Goal: Task Accomplishment & Management: Manage account settings

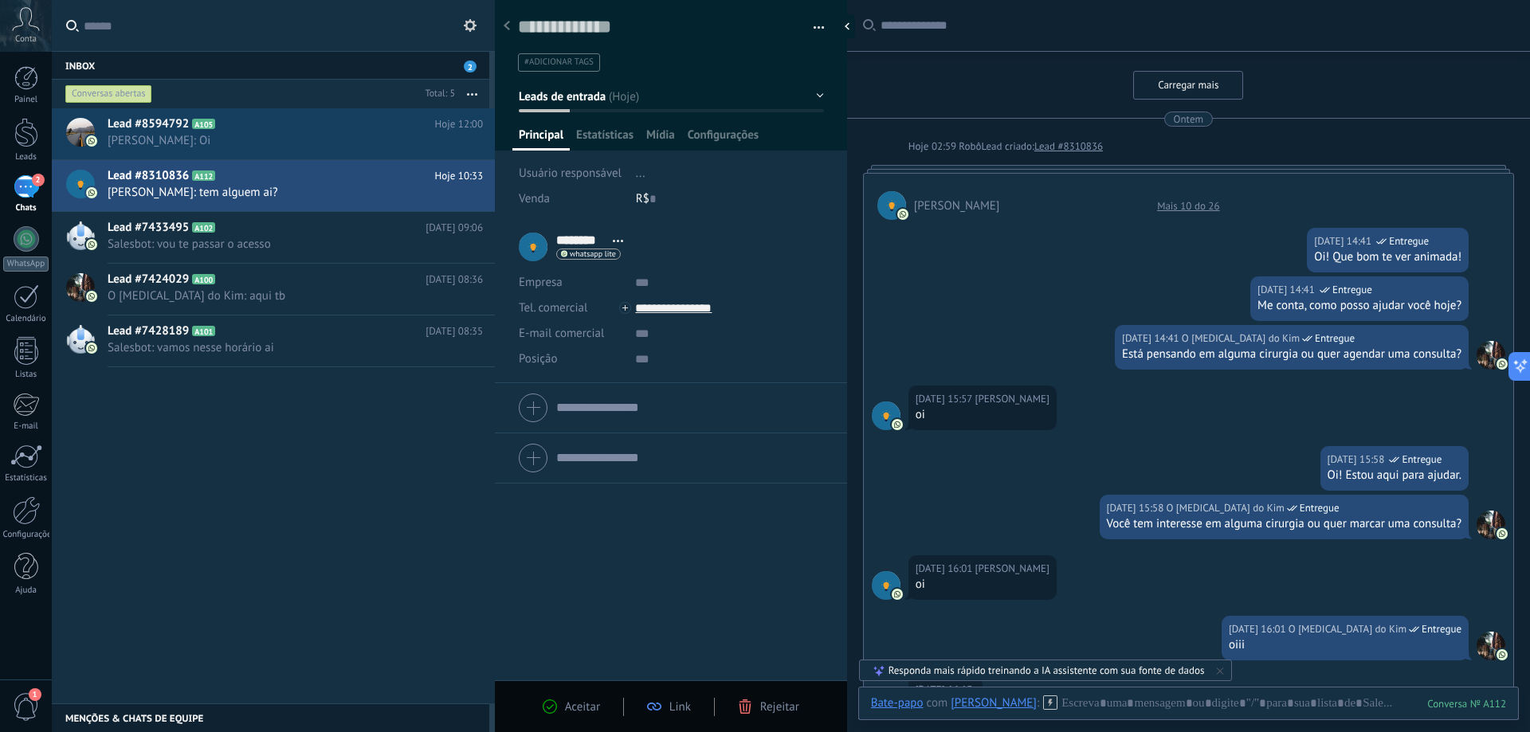
click at [292, 129] on h2 "Lead #8594792 A105" at bounding box center [271, 124] width 327 height 16
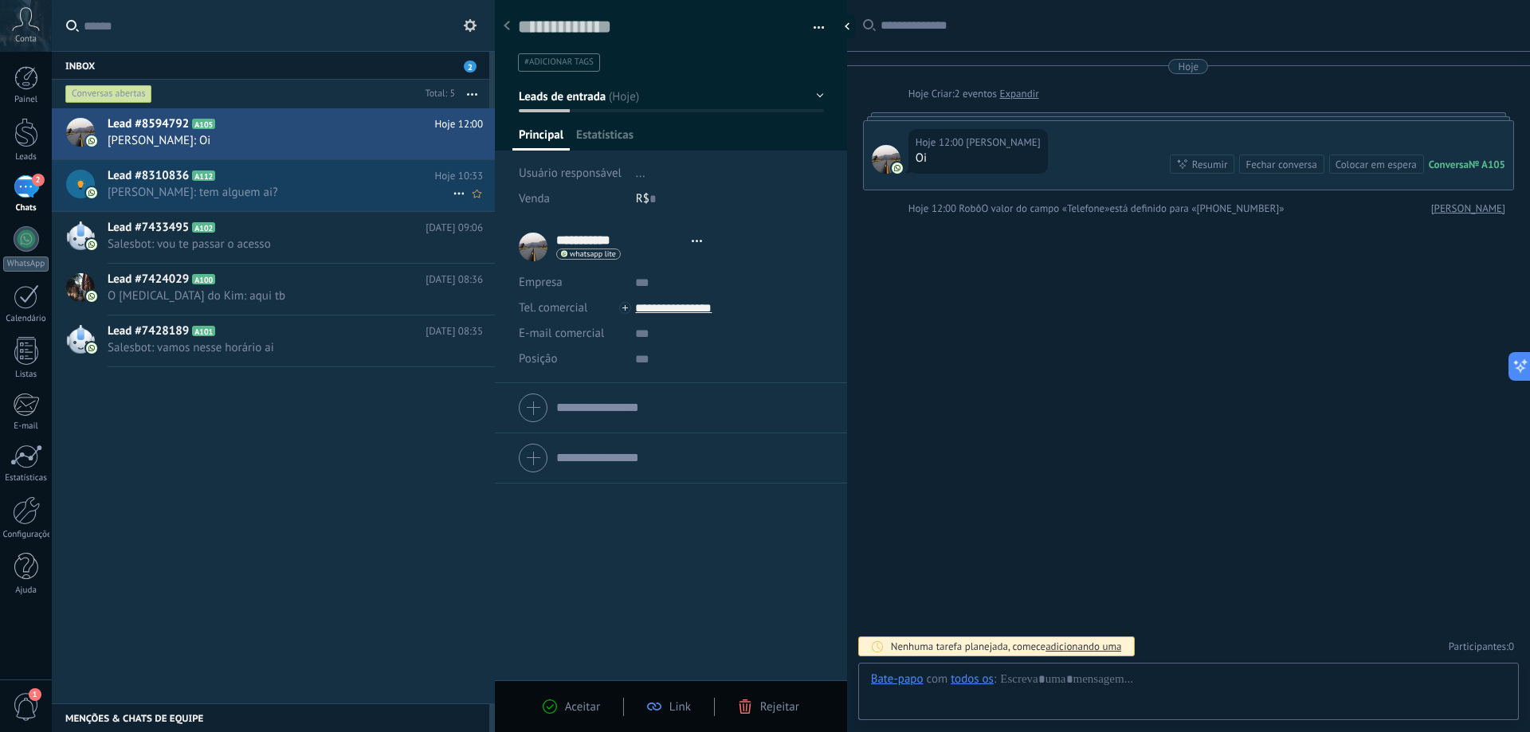
type textarea "**********"
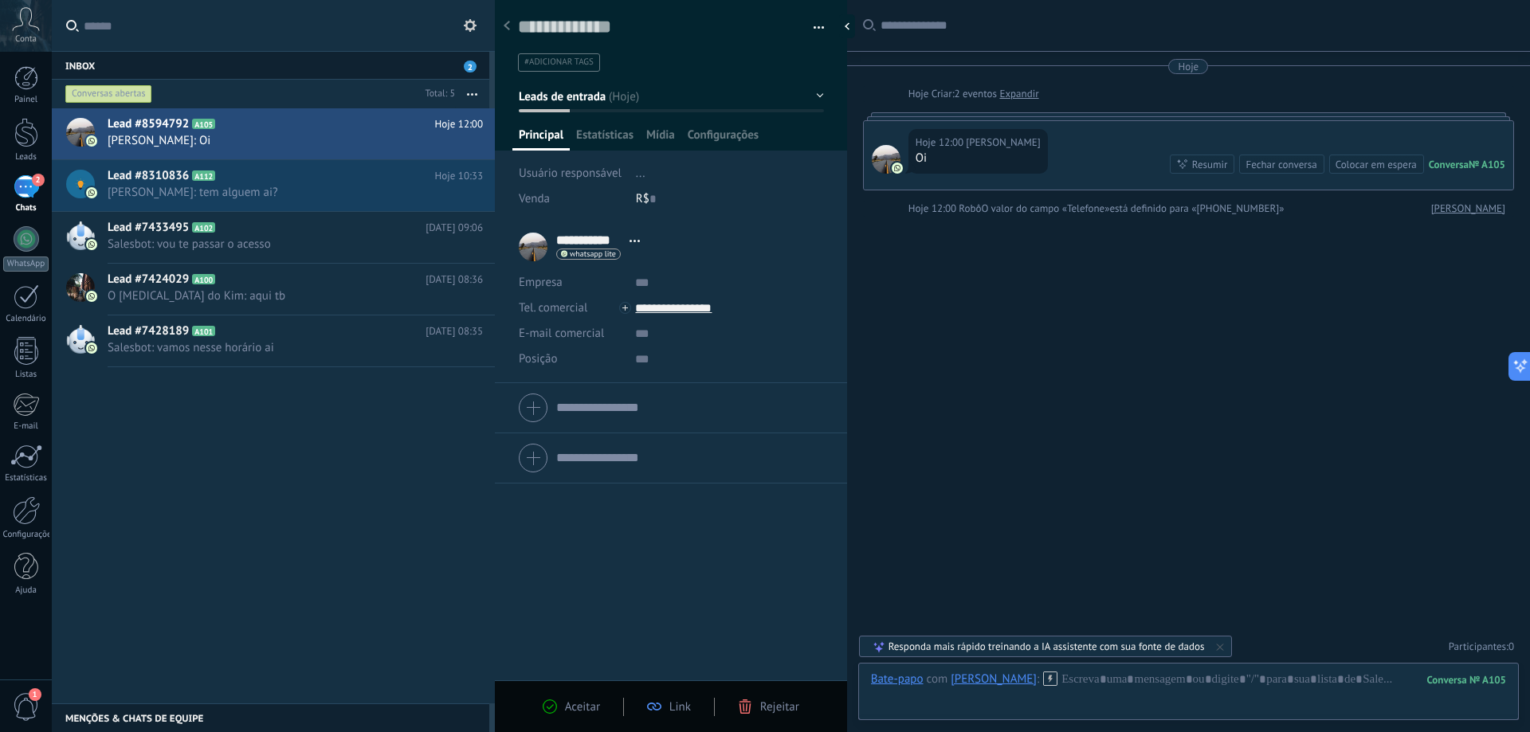
click at [822, 24] on button "button" at bounding box center [813, 28] width 23 height 24
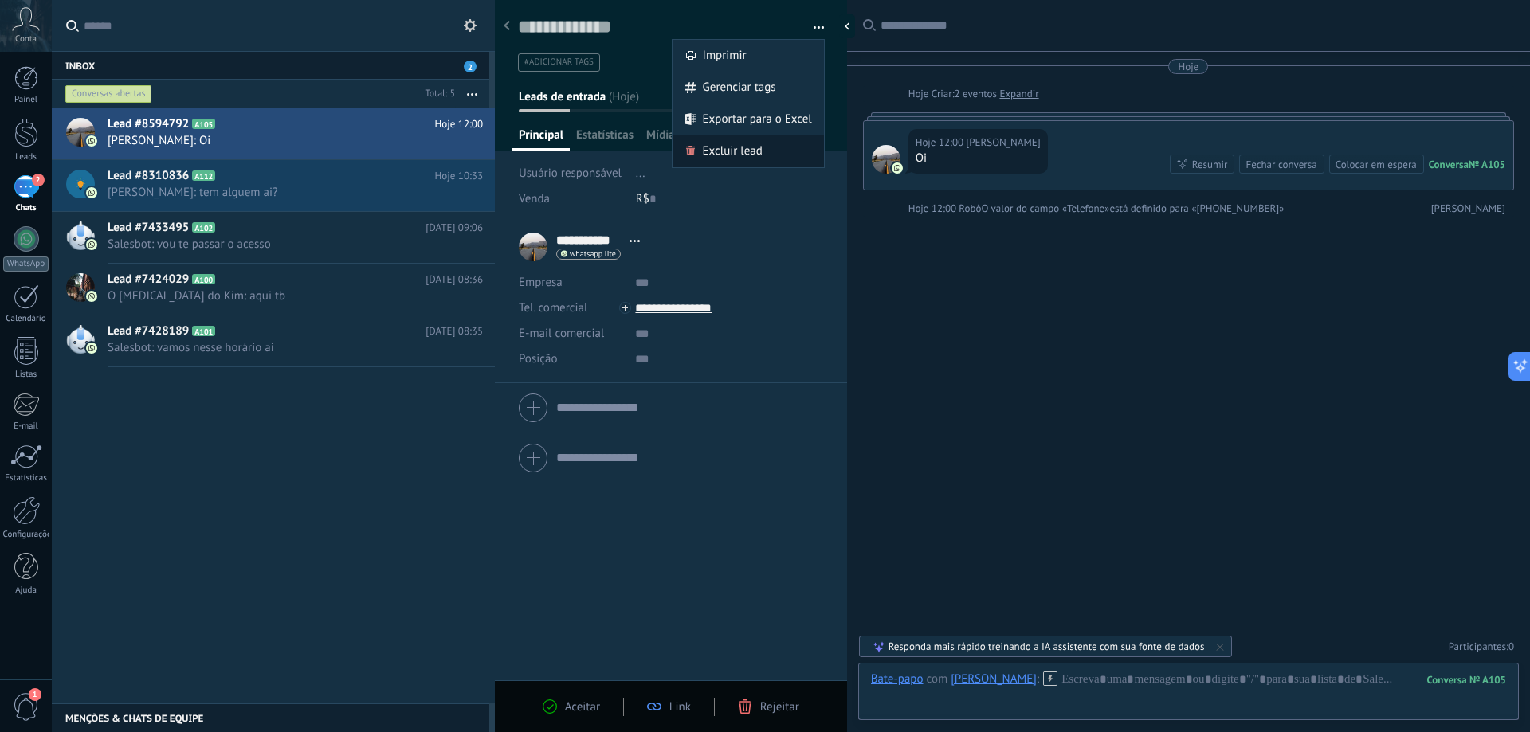
click at [746, 154] on span "Excluir lead" at bounding box center [733, 151] width 60 height 32
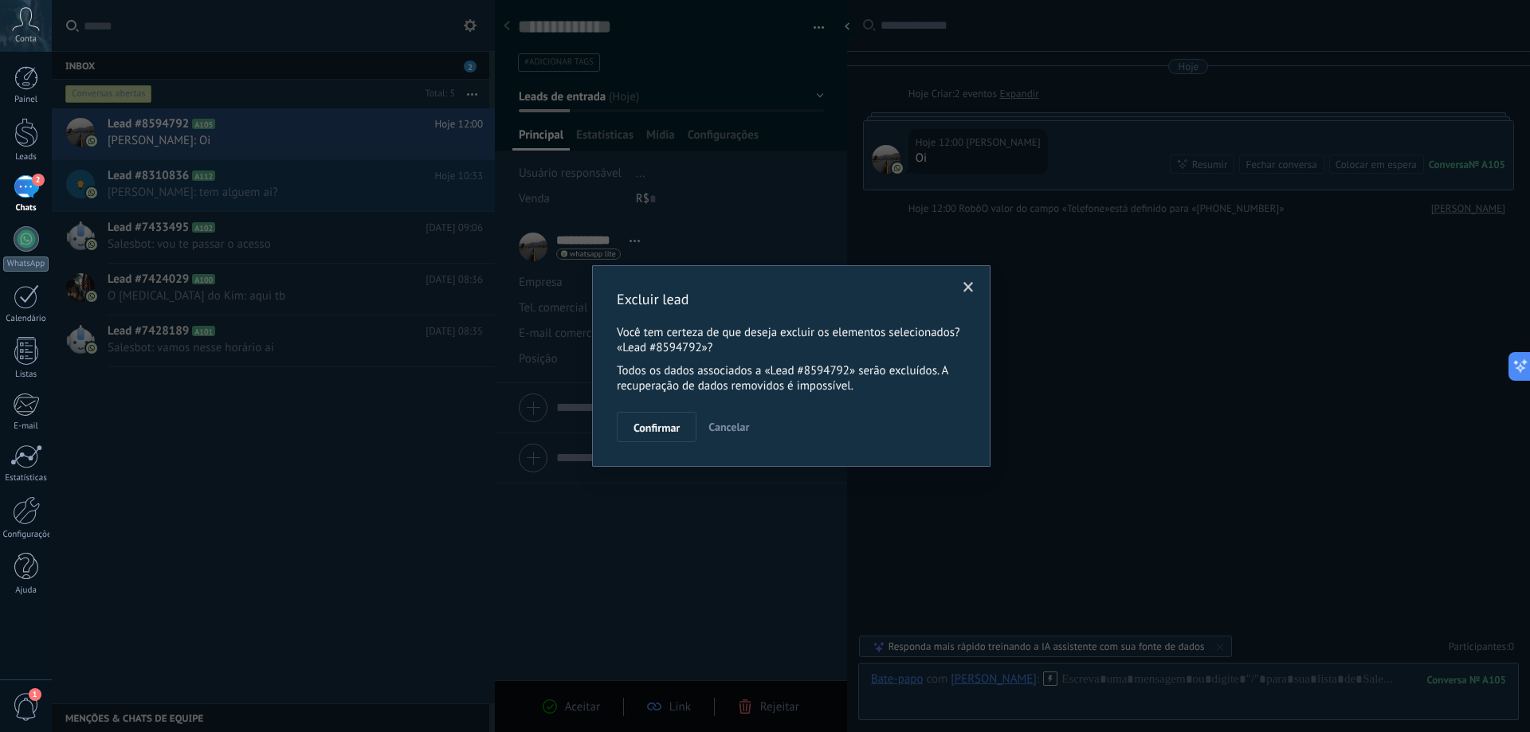
click at [678, 347] on p "Você tem certeza de que deseja excluir os elementos selecionados? «Lead #859479…" at bounding box center [791, 340] width 349 height 30
click at [670, 426] on span "Confirmar" at bounding box center [656, 427] width 46 height 11
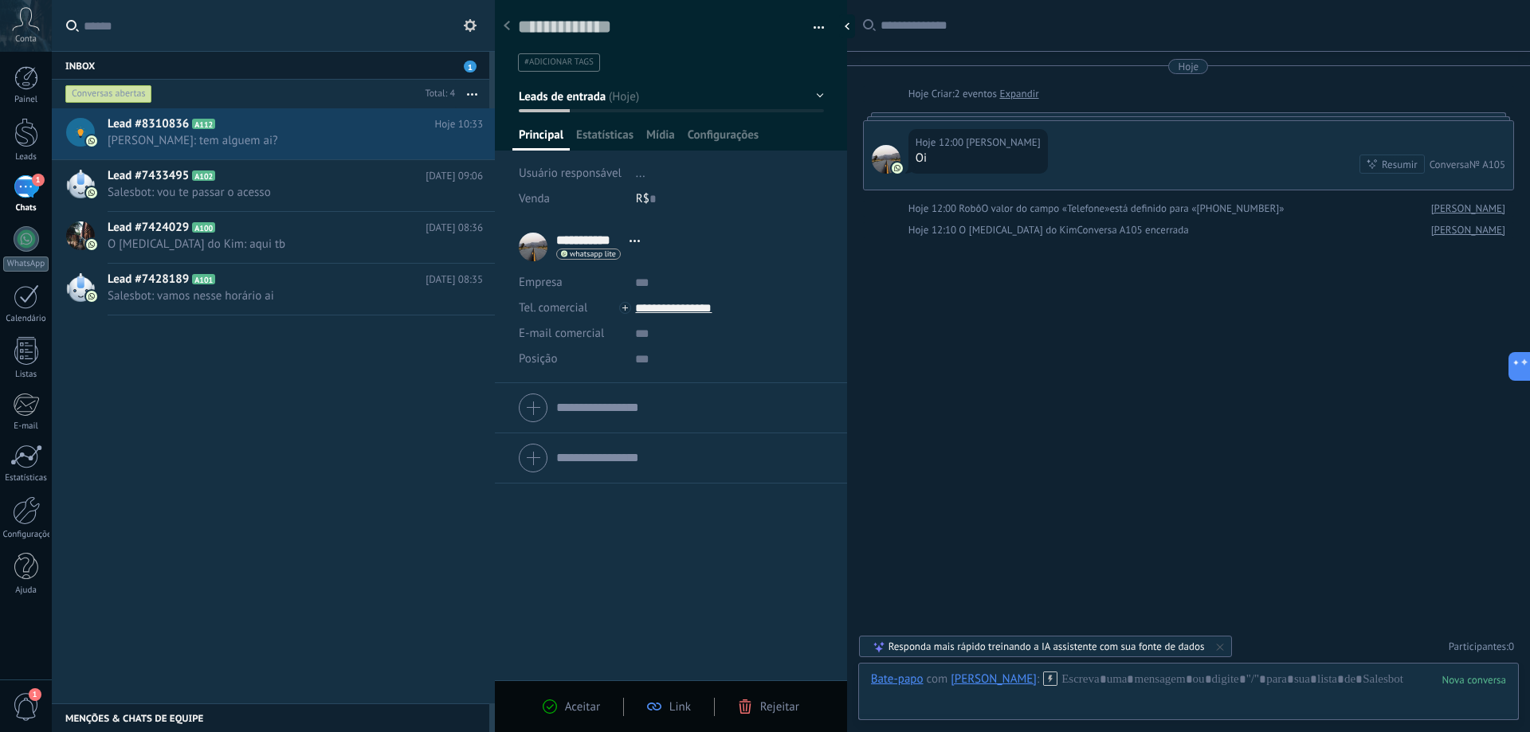
drag, startPoint x: 112, startPoint y: 397, endPoint x: 131, endPoint y: 396, distance: 18.3
click at [113, 397] on div "Lead #8310836 A112 Hoje 10:33 [PERSON_NAME]: tem alguem ai? Lead #7433495 A102" at bounding box center [273, 405] width 443 height 595
click at [819, 25] on button "button" at bounding box center [813, 28] width 23 height 24
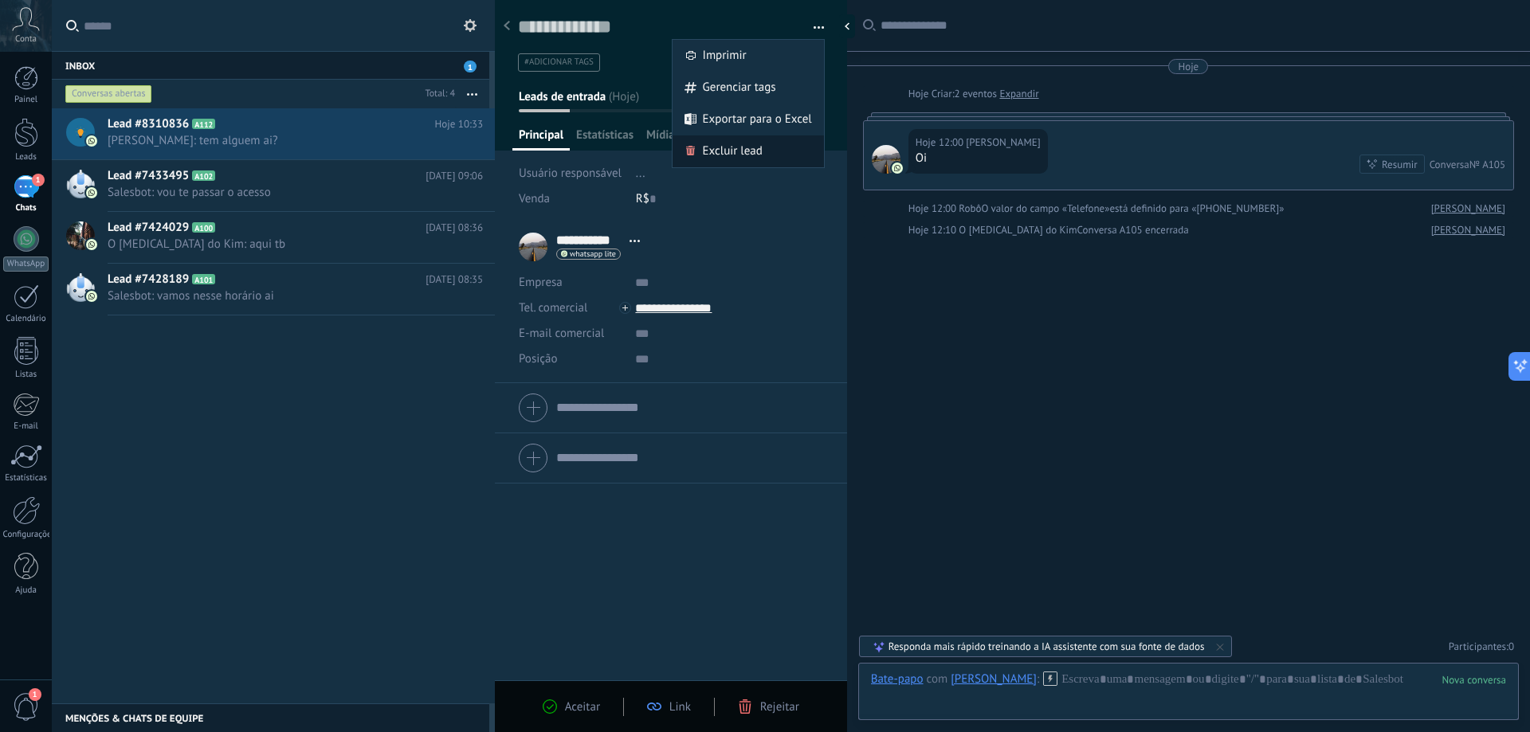
click at [745, 151] on span "Excluir lead" at bounding box center [733, 151] width 60 height 32
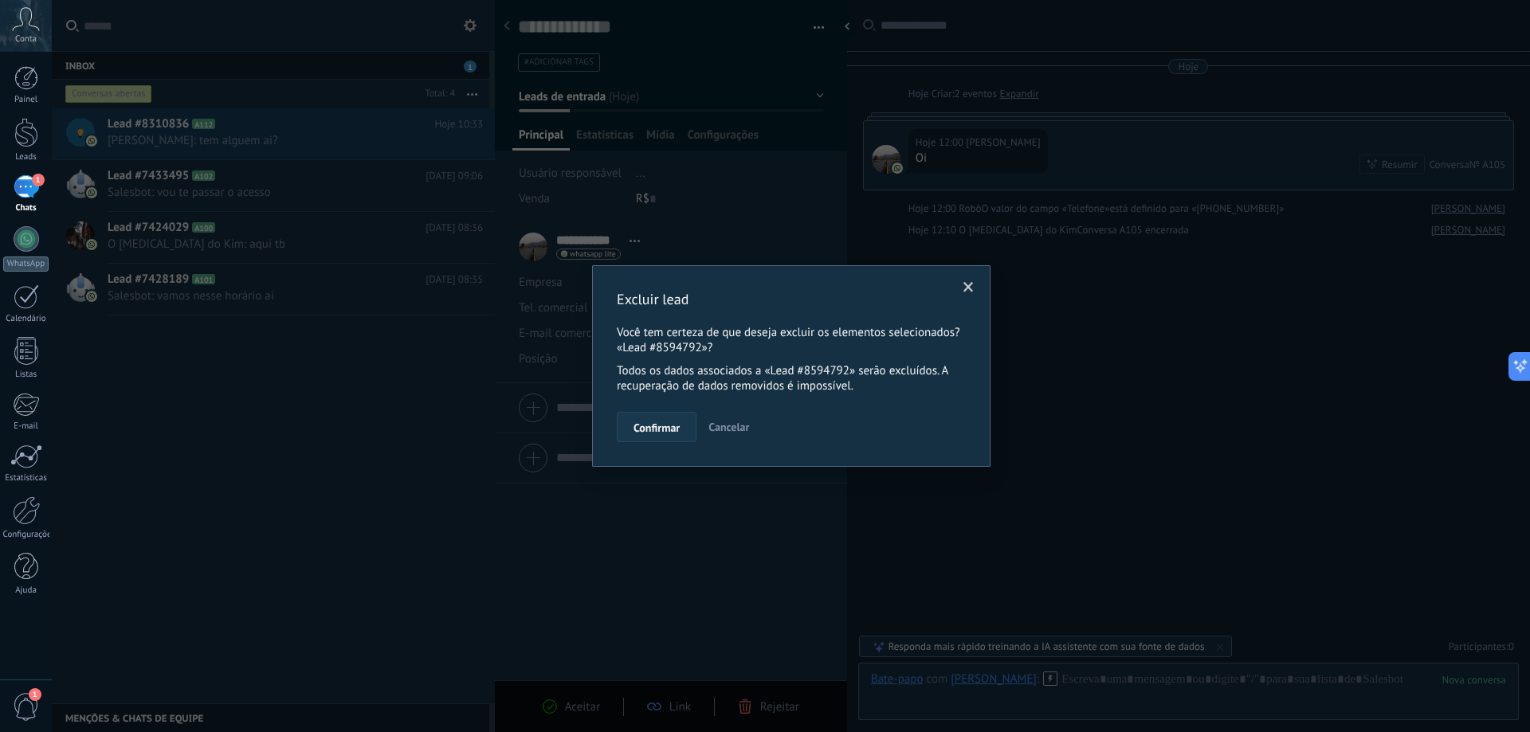
click at [637, 437] on button "Confirmar" at bounding box center [657, 427] width 80 height 30
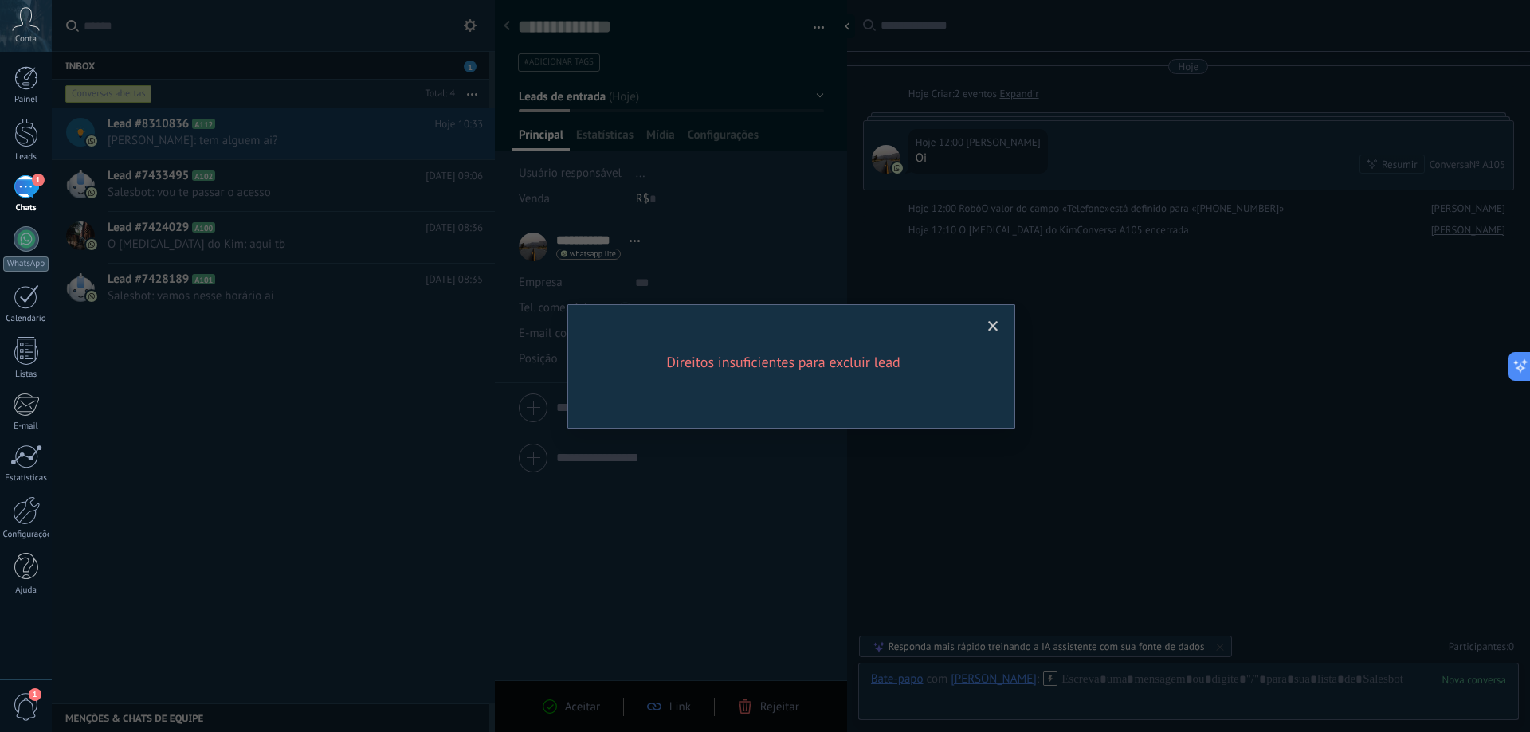
click at [984, 325] on span at bounding box center [993, 326] width 26 height 27
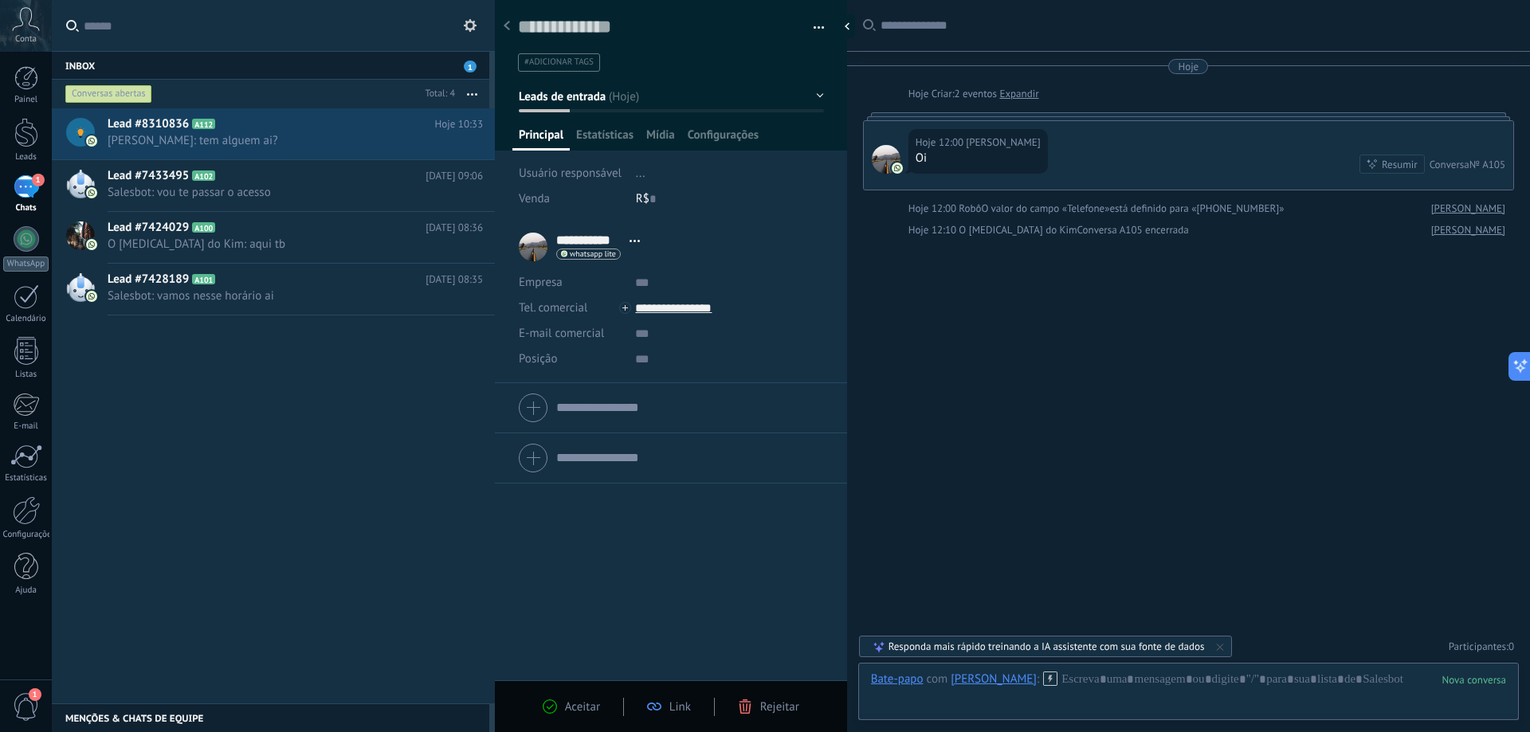
click at [983, 680] on div "[PERSON_NAME]" at bounding box center [994, 679] width 86 height 14
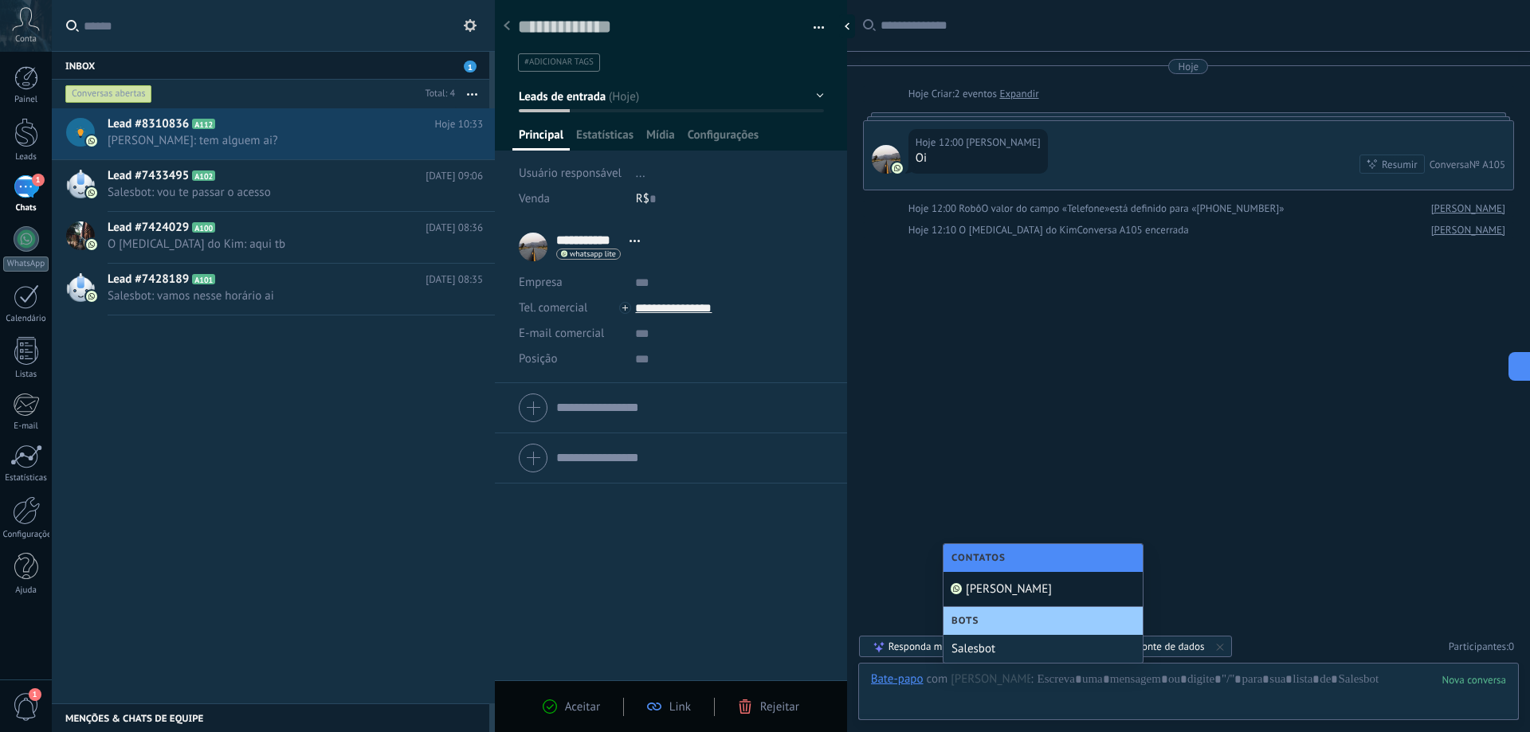
click at [986, 585] on div "[PERSON_NAME]" at bounding box center [1042, 589] width 199 height 35
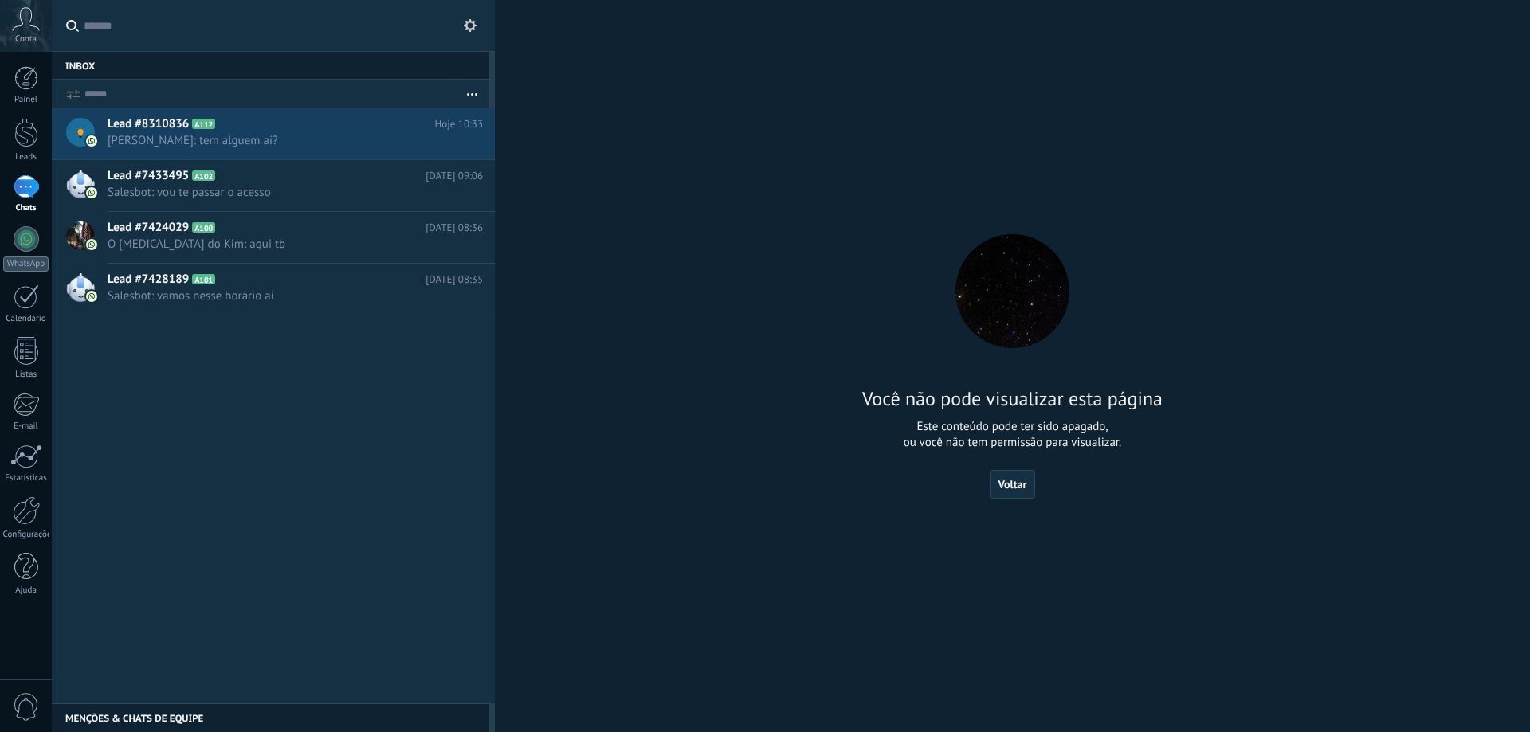
click at [33, 699] on span at bounding box center [26, 707] width 27 height 28
click at [32, 40] on span "Conta" at bounding box center [26, 39] width 22 height 10
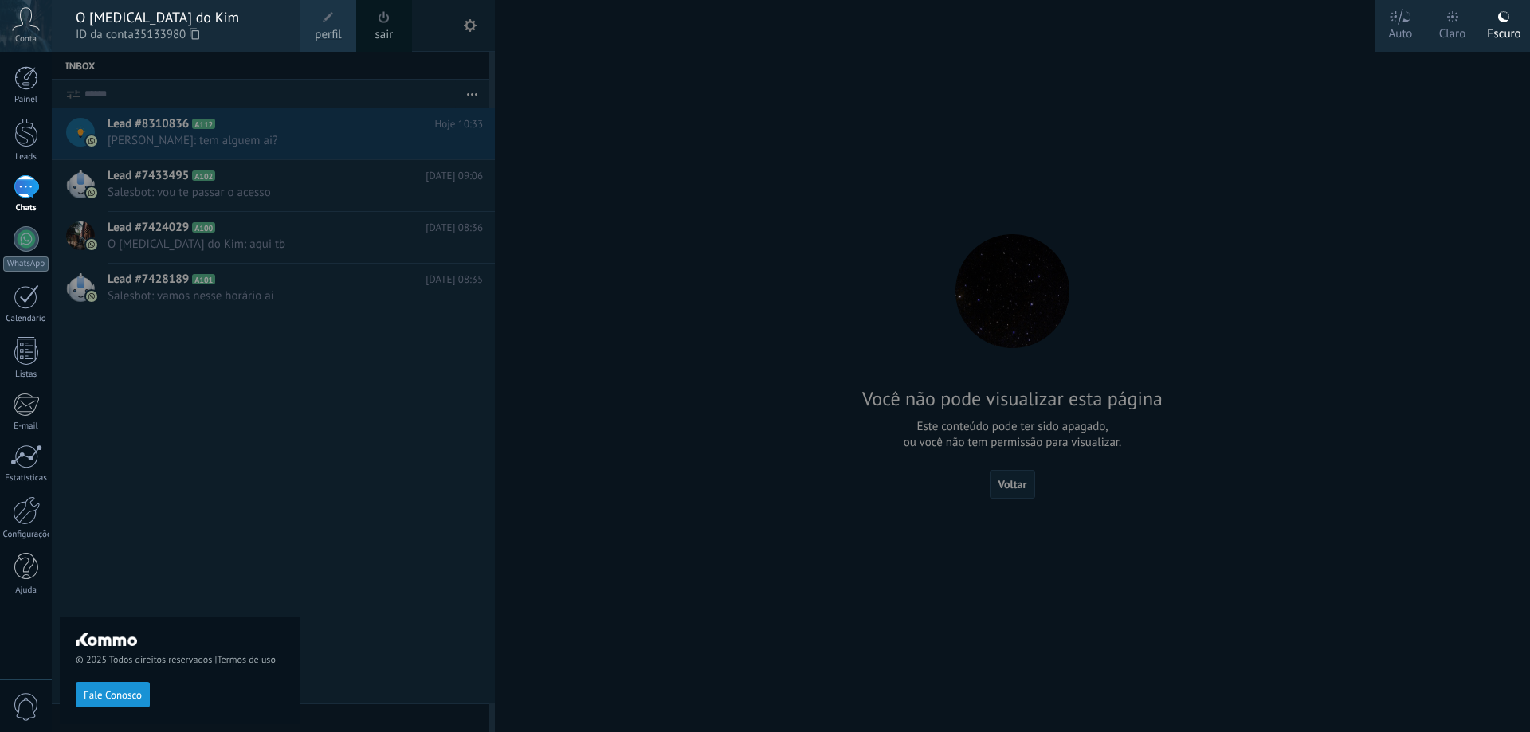
click at [29, 22] on icon at bounding box center [26, 19] width 28 height 24
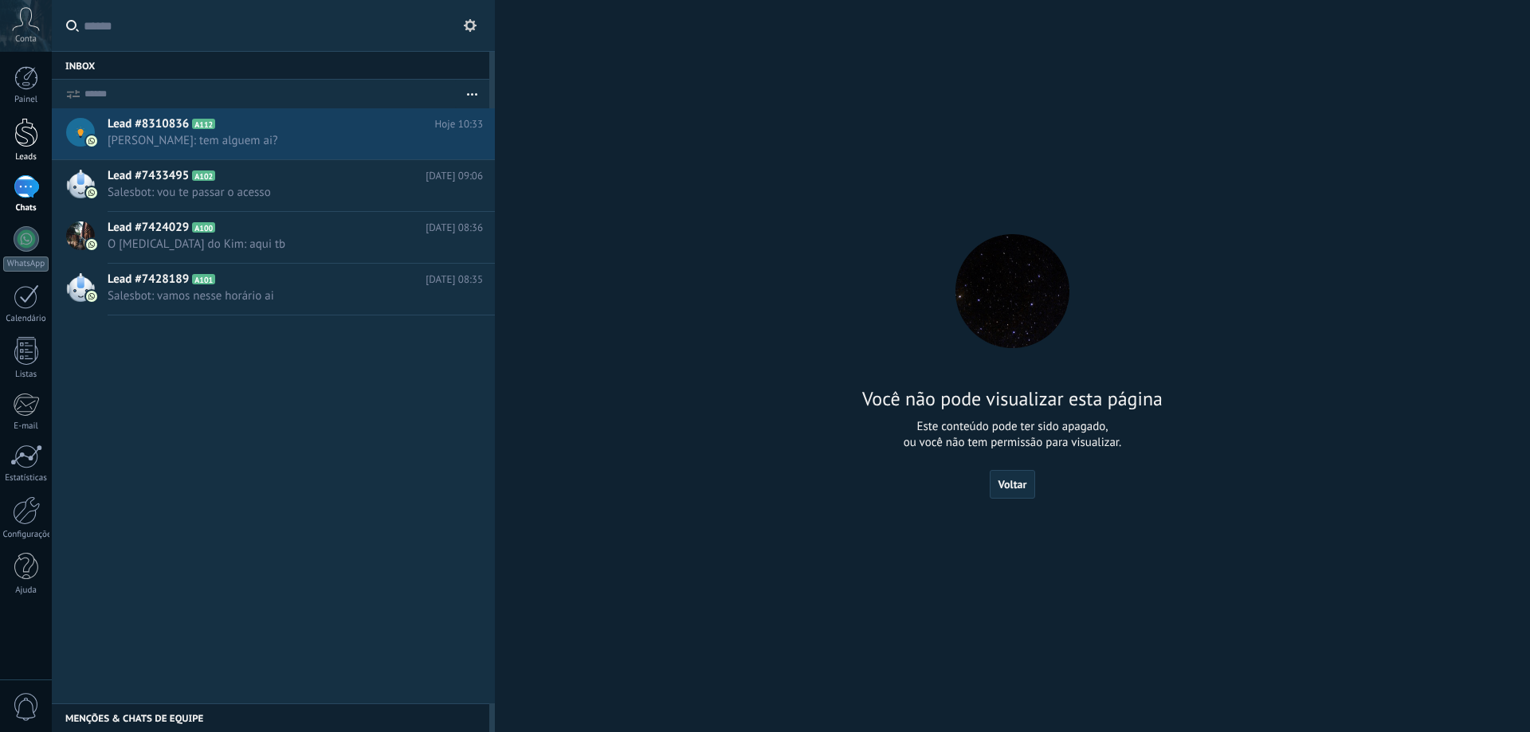
click at [22, 143] on div at bounding box center [26, 132] width 24 height 29
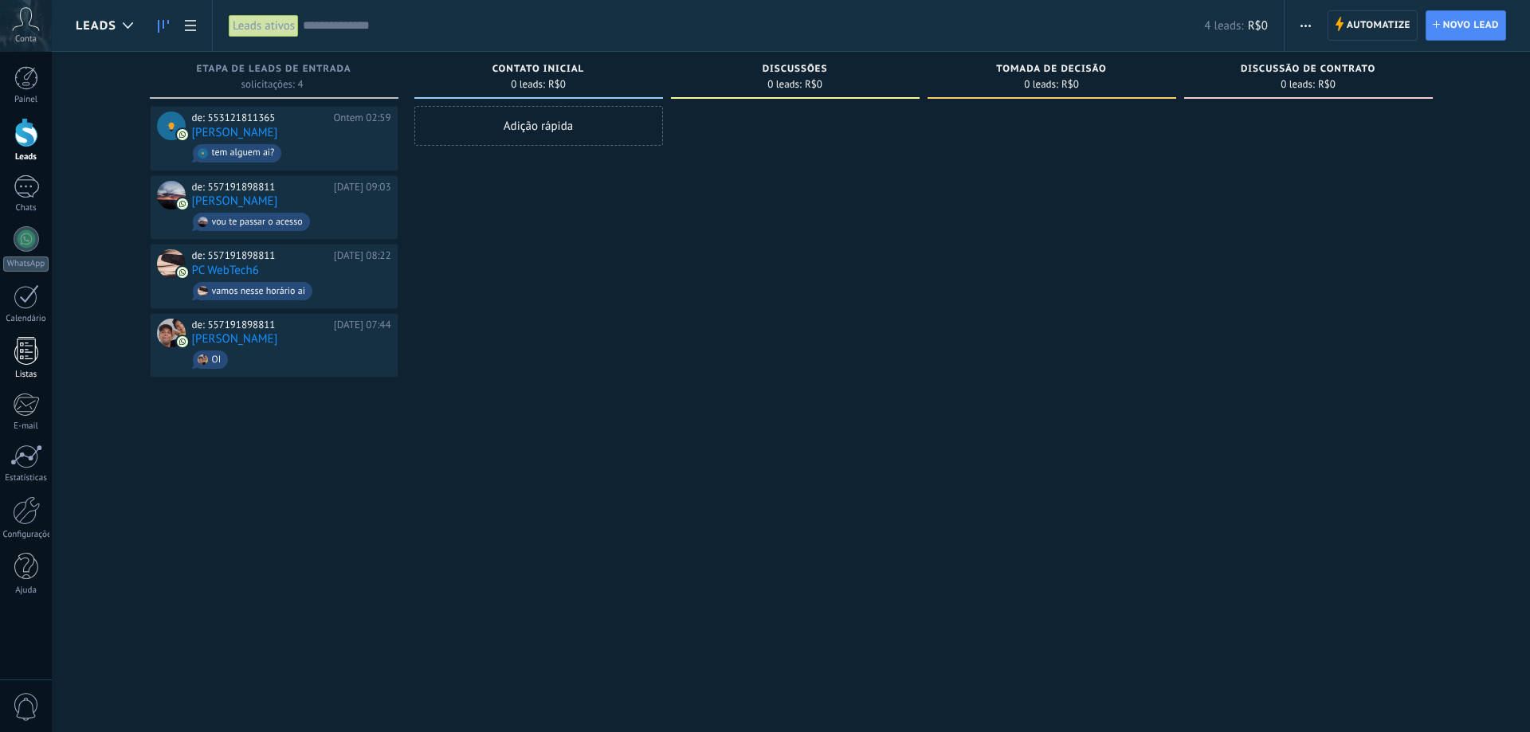
click at [28, 354] on div at bounding box center [26, 351] width 24 height 28
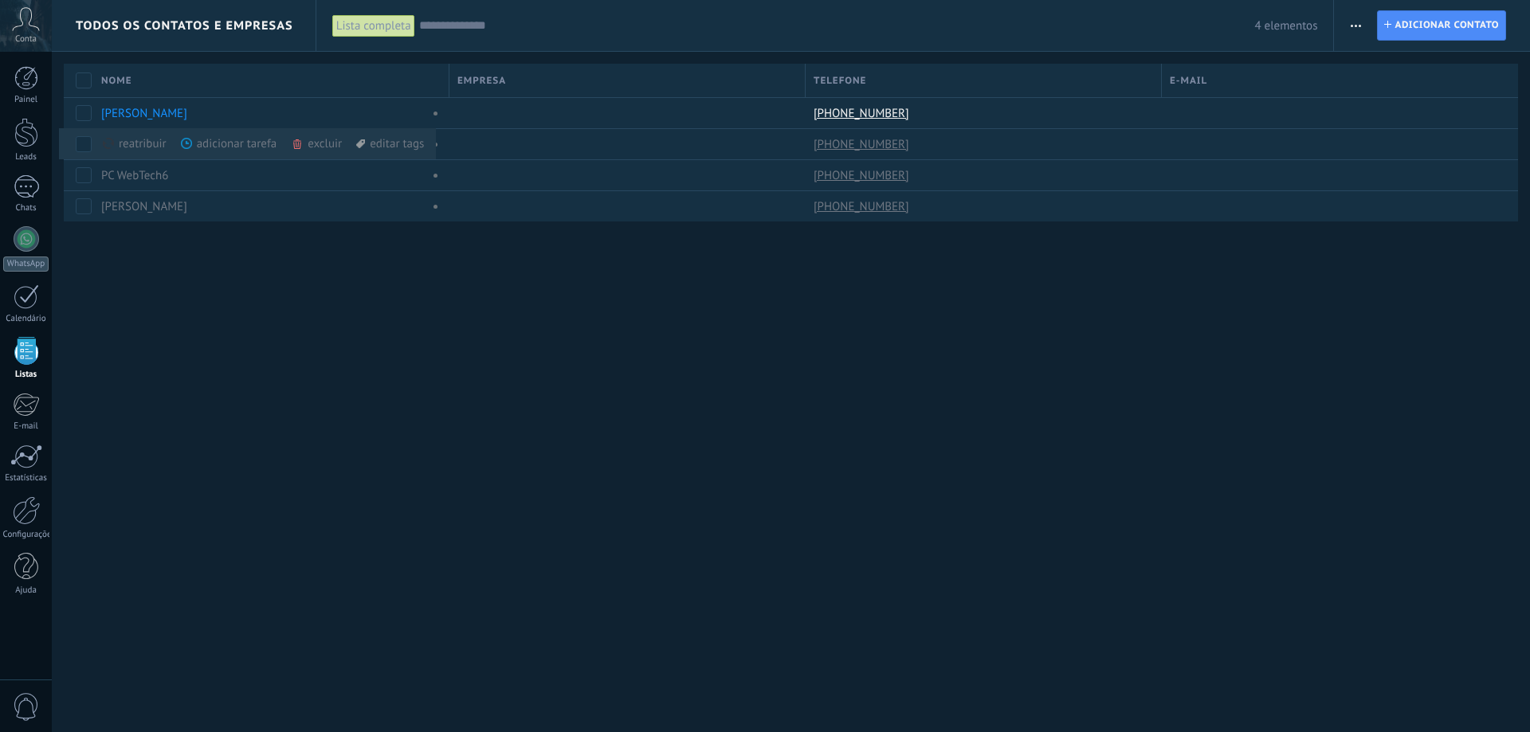
click at [249, 412] on div "Todos os contatos e Empresas Lista completa Aplicar 4 elementos Lista completa …" at bounding box center [791, 366] width 1478 height 732
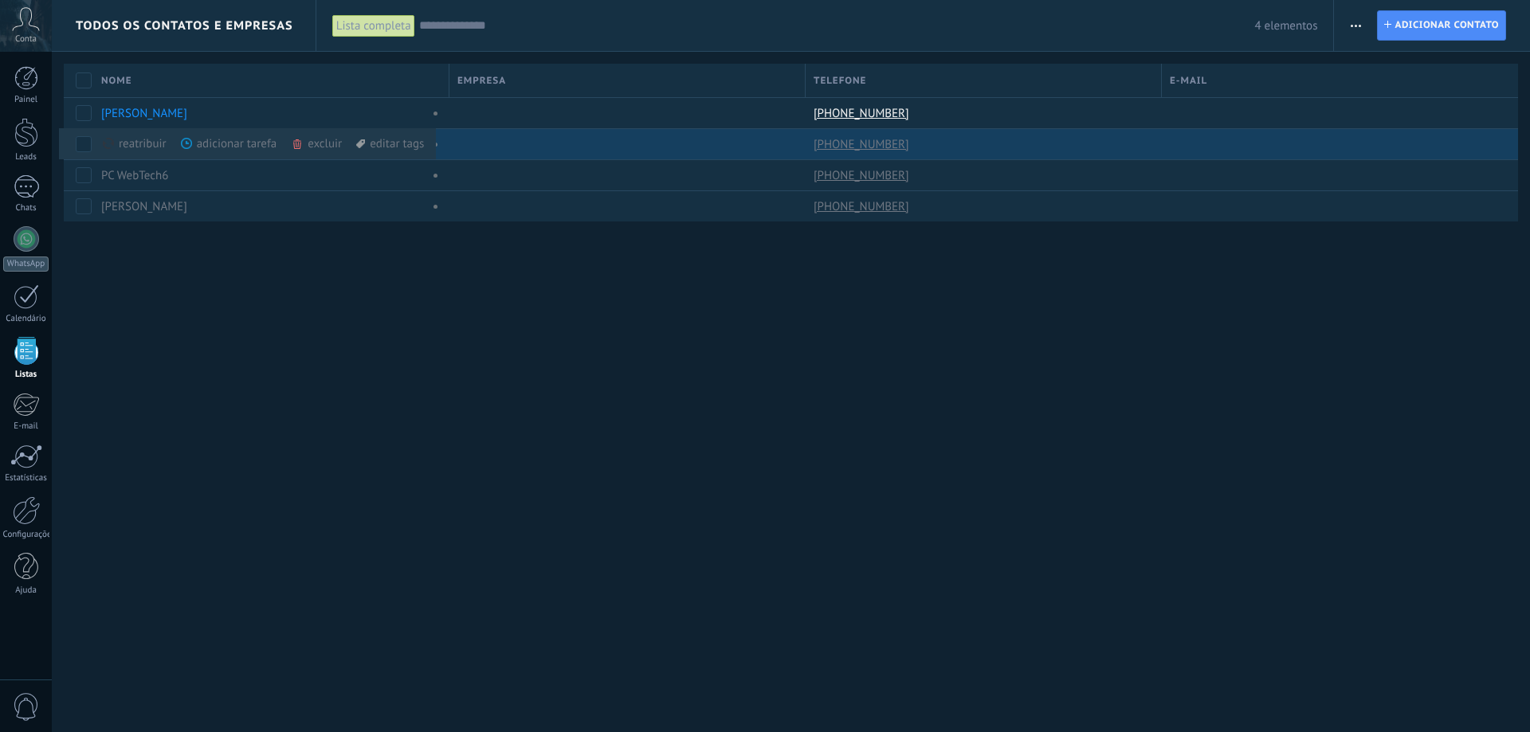
click at [317, 150] on div "excluir mais" at bounding box center [345, 143] width 108 height 31
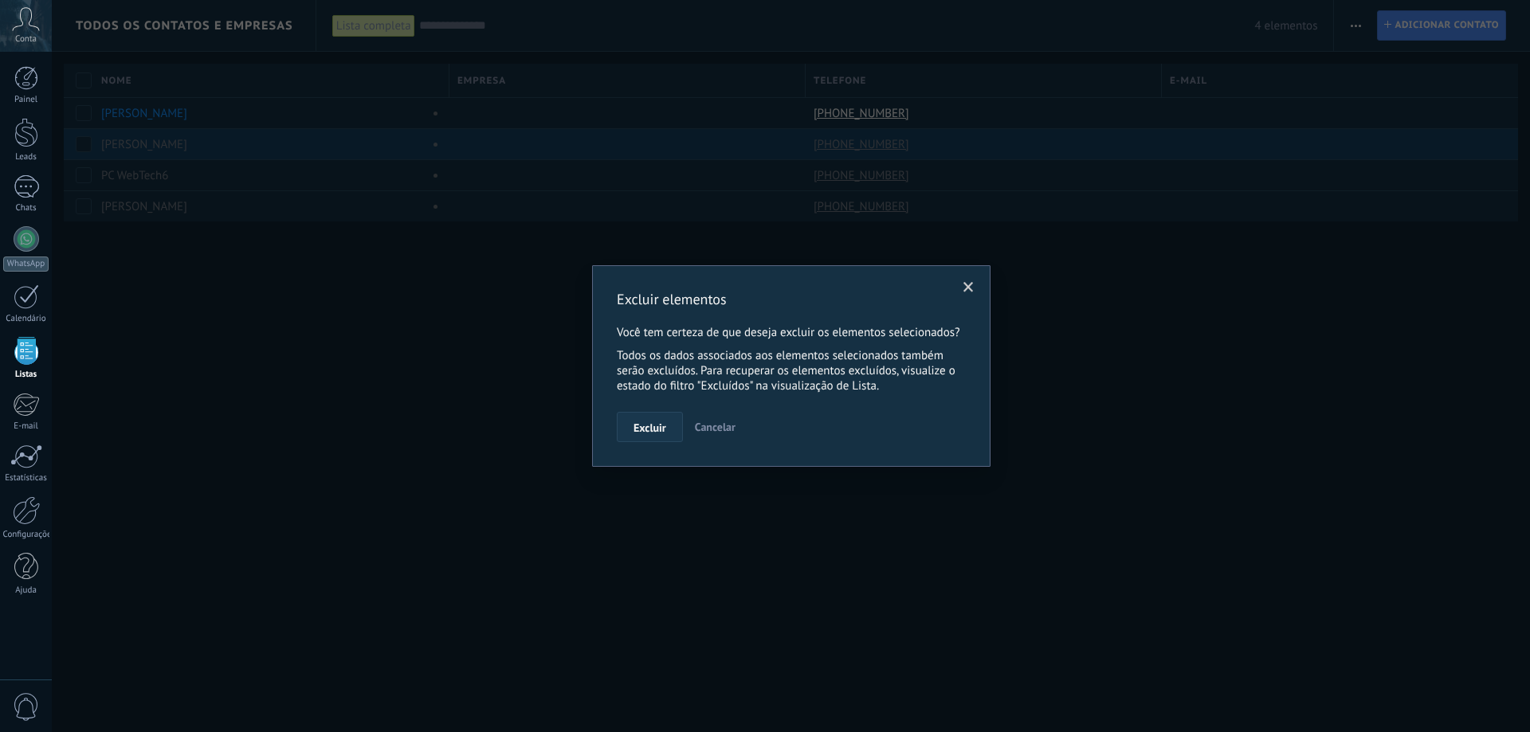
click at [666, 426] on button "Excluir" at bounding box center [650, 427] width 66 height 30
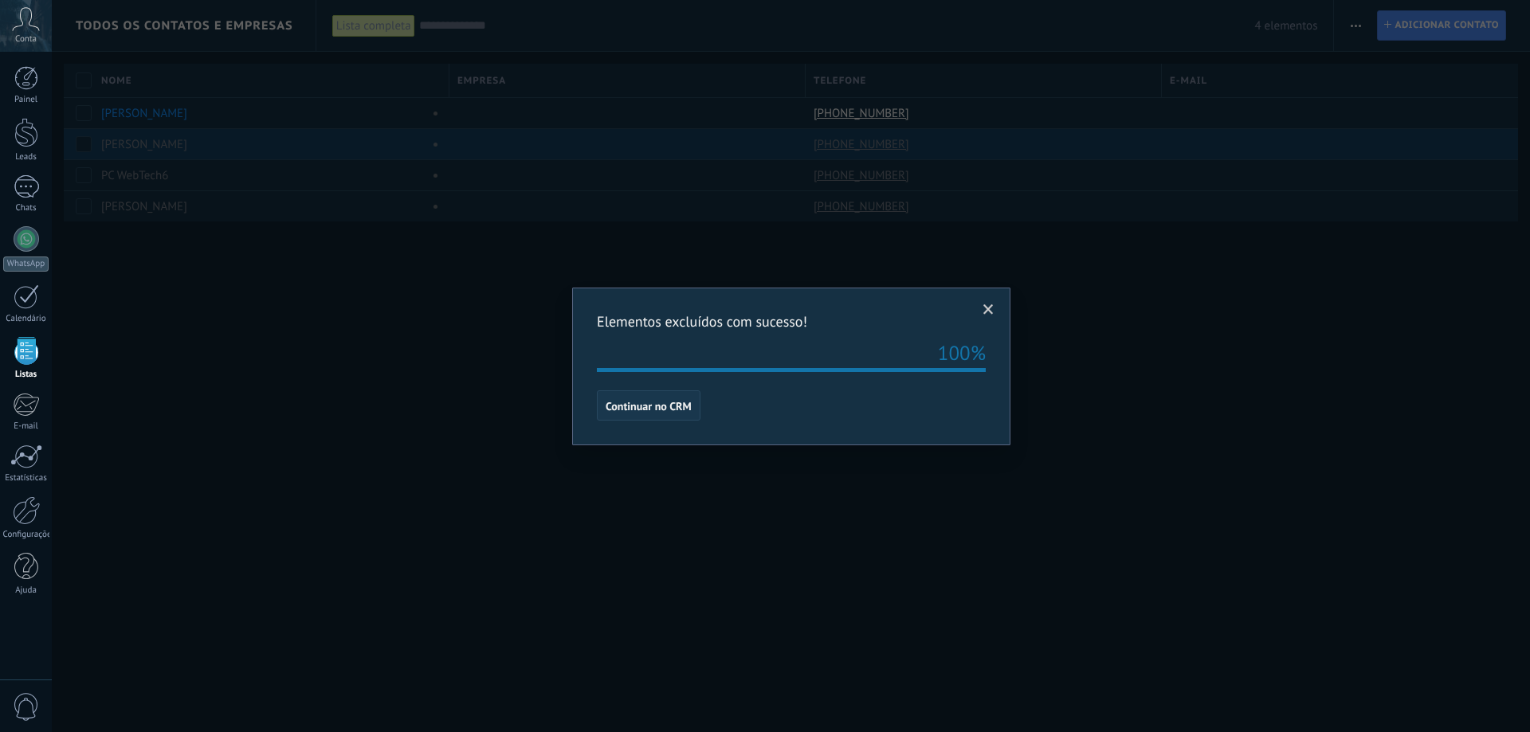
click at [662, 403] on span "Continuar no CRM" at bounding box center [649, 406] width 86 height 11
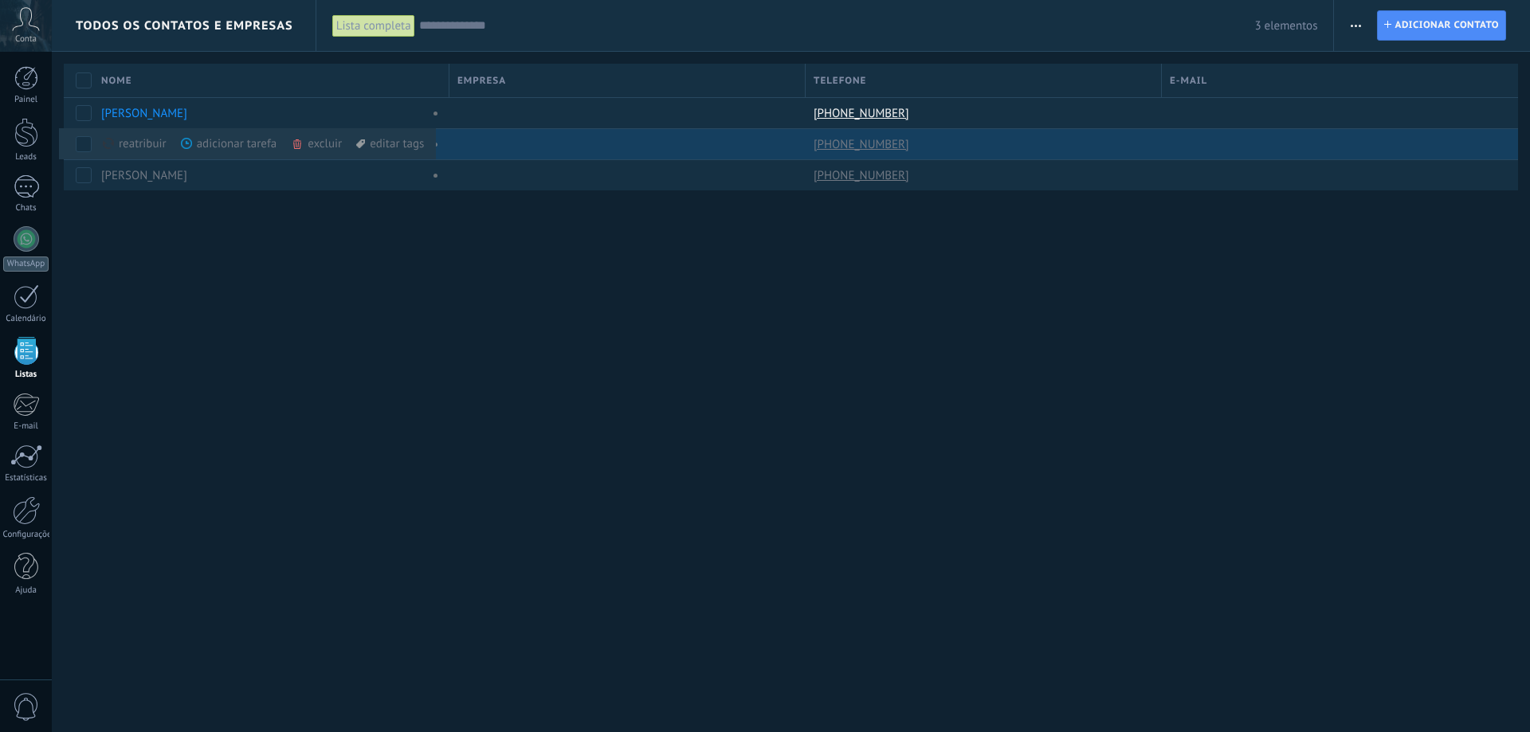
click at [297, 138] on div "excluir mais" at bounding box center [345, 143] width 108 height 31
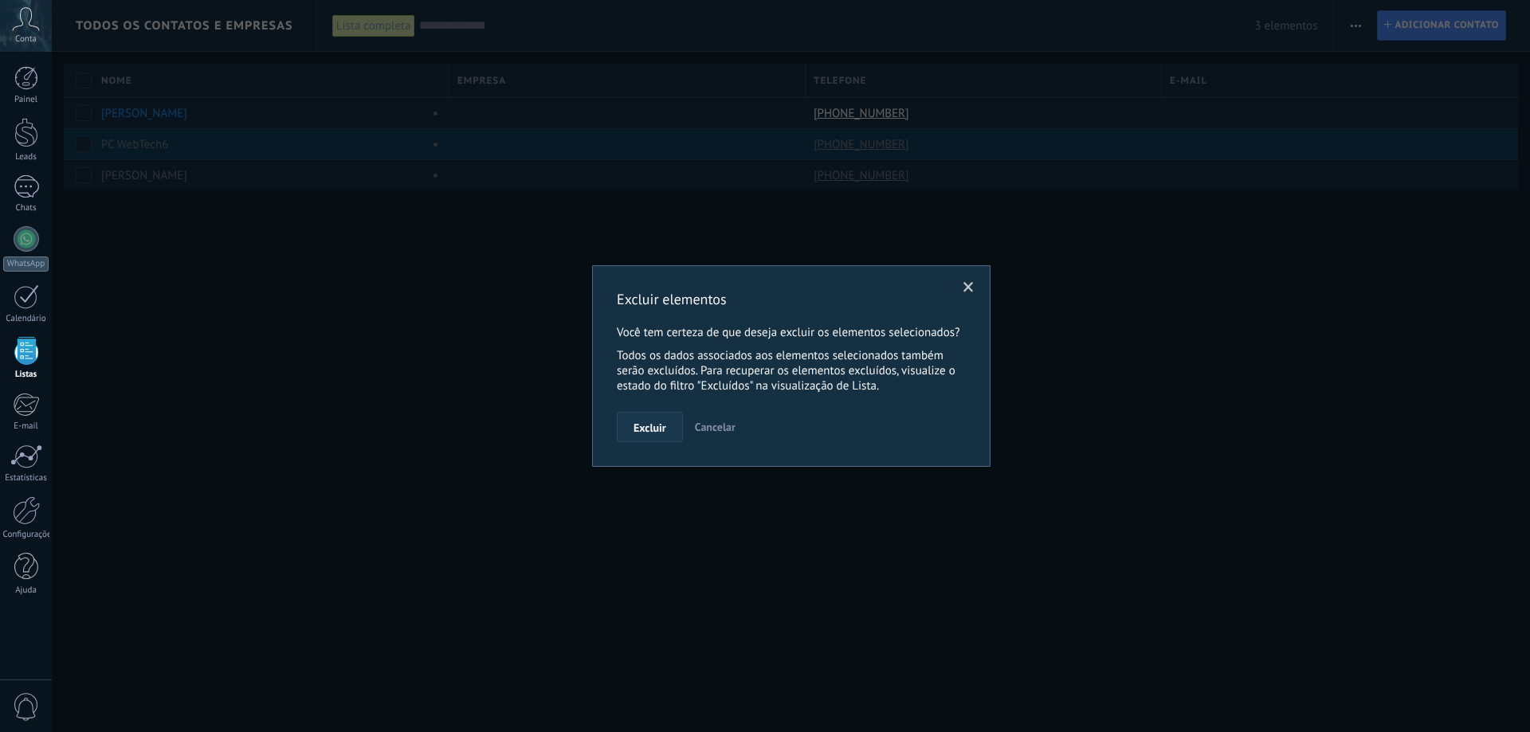
click at [632, 436] on button "Excluir" at bounding box center [650, 427] width 66 height 30
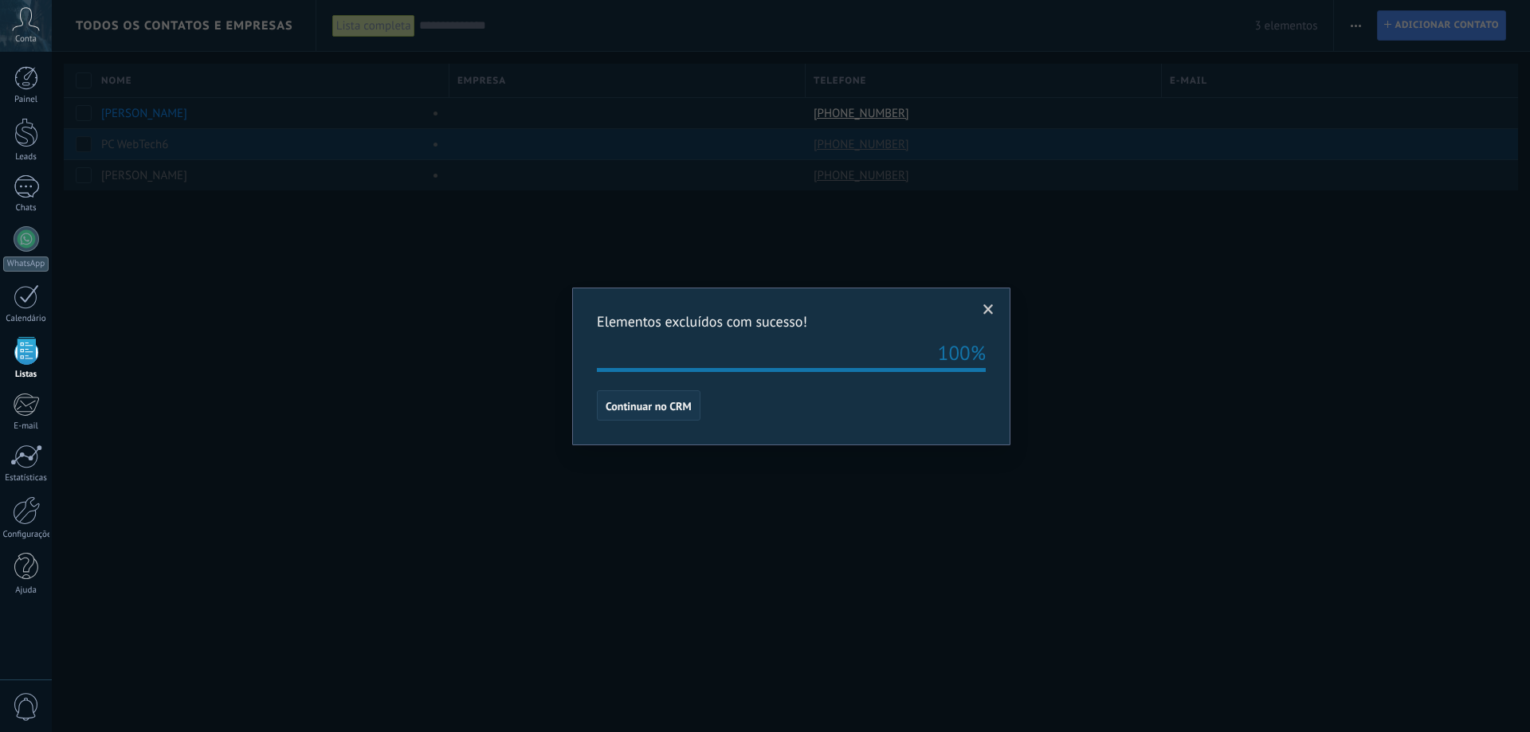
click at [635, 398] on button "Continuar no CRM" at bounding box center [649, 405] width 104 height 30
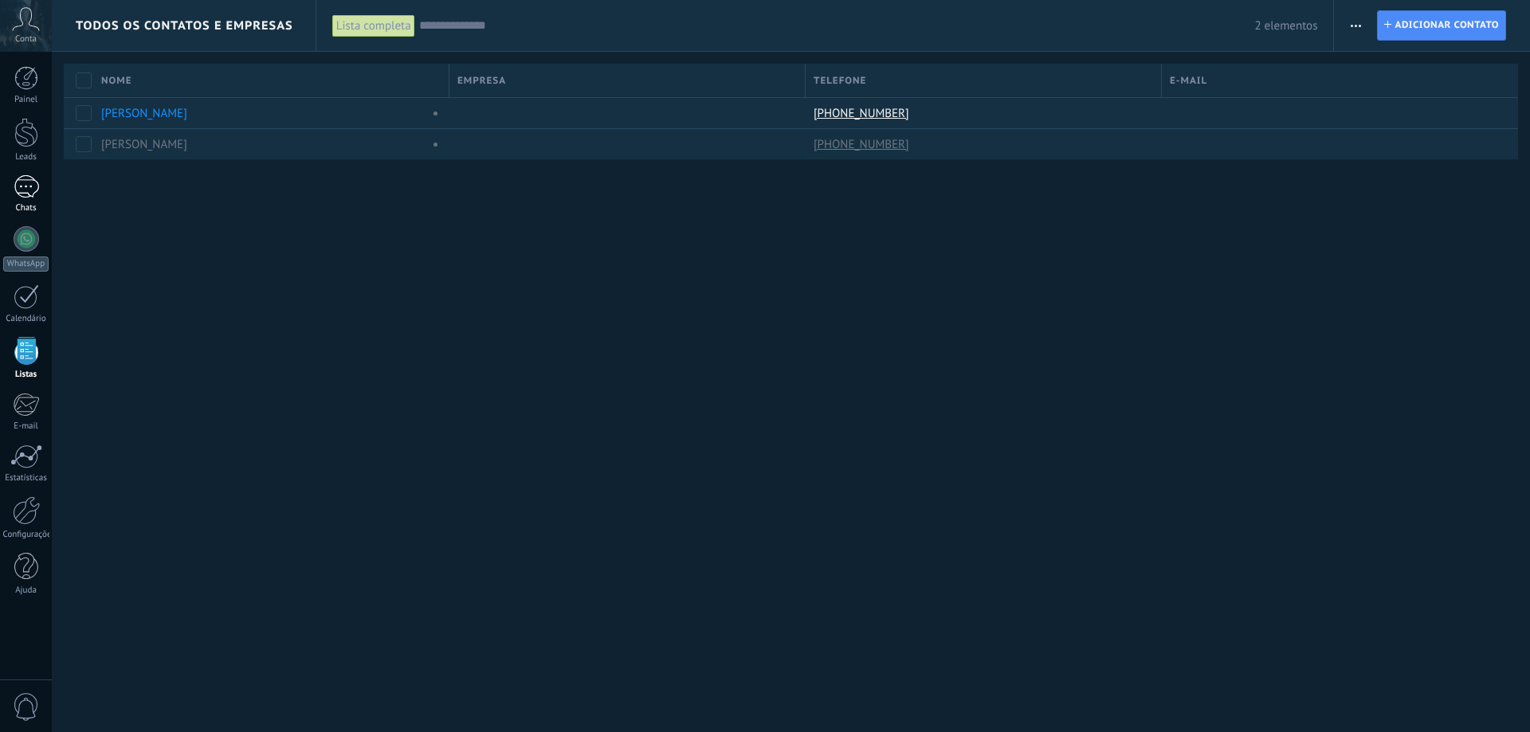
click at [28, 190] on div at bounding box center [26, 186] width 25 height 23
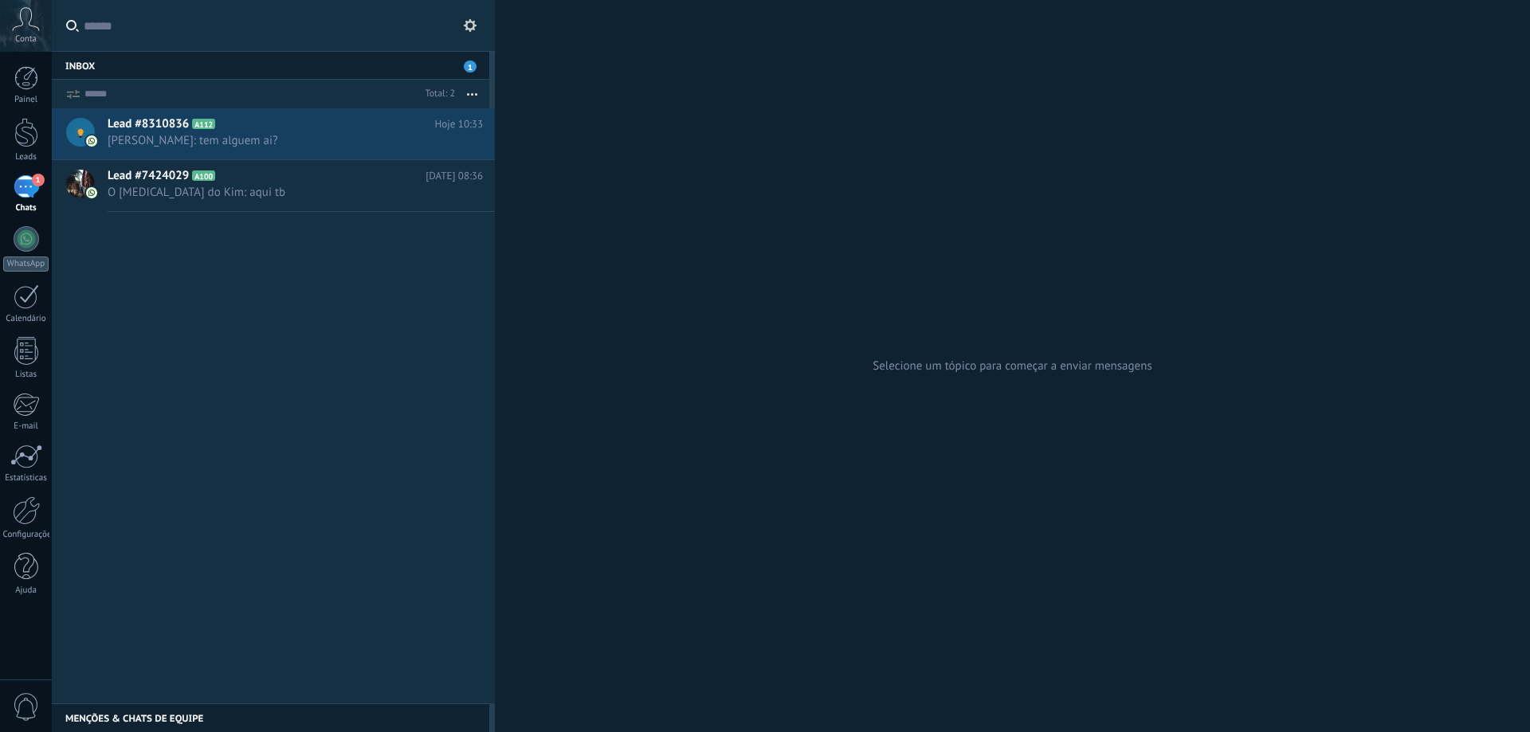
click at [33, 190] on div "1" at bounding box center [26, 186] width 25 height 23
click at [87, 247] on div "Lead #8310836 A112 Hoje 10:33 Joakim R: tem alguem ai? Lead #7424029 A100" at bounding box center [273, 405] width 443 height 595
drag, startPoint x: 39, startPoint y: 249, endPoint x: 37, endPoint y: 190, distance: 59.8
click at [37, 242] on link "WhatsApp" at bounding box center [26, 248] width 52 height 45
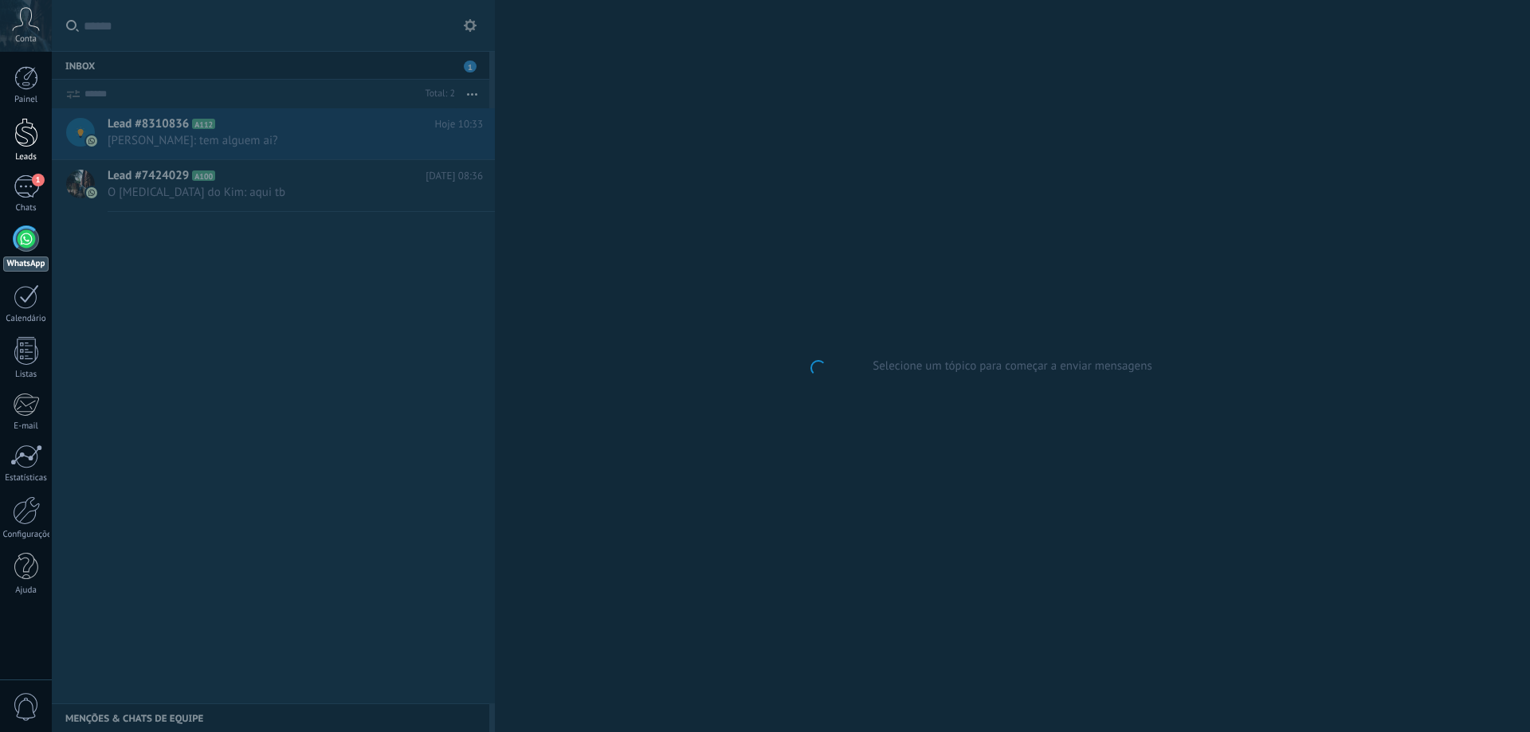
click at [24, 135] on div at bounding box center [26, 132] width 24 height 29
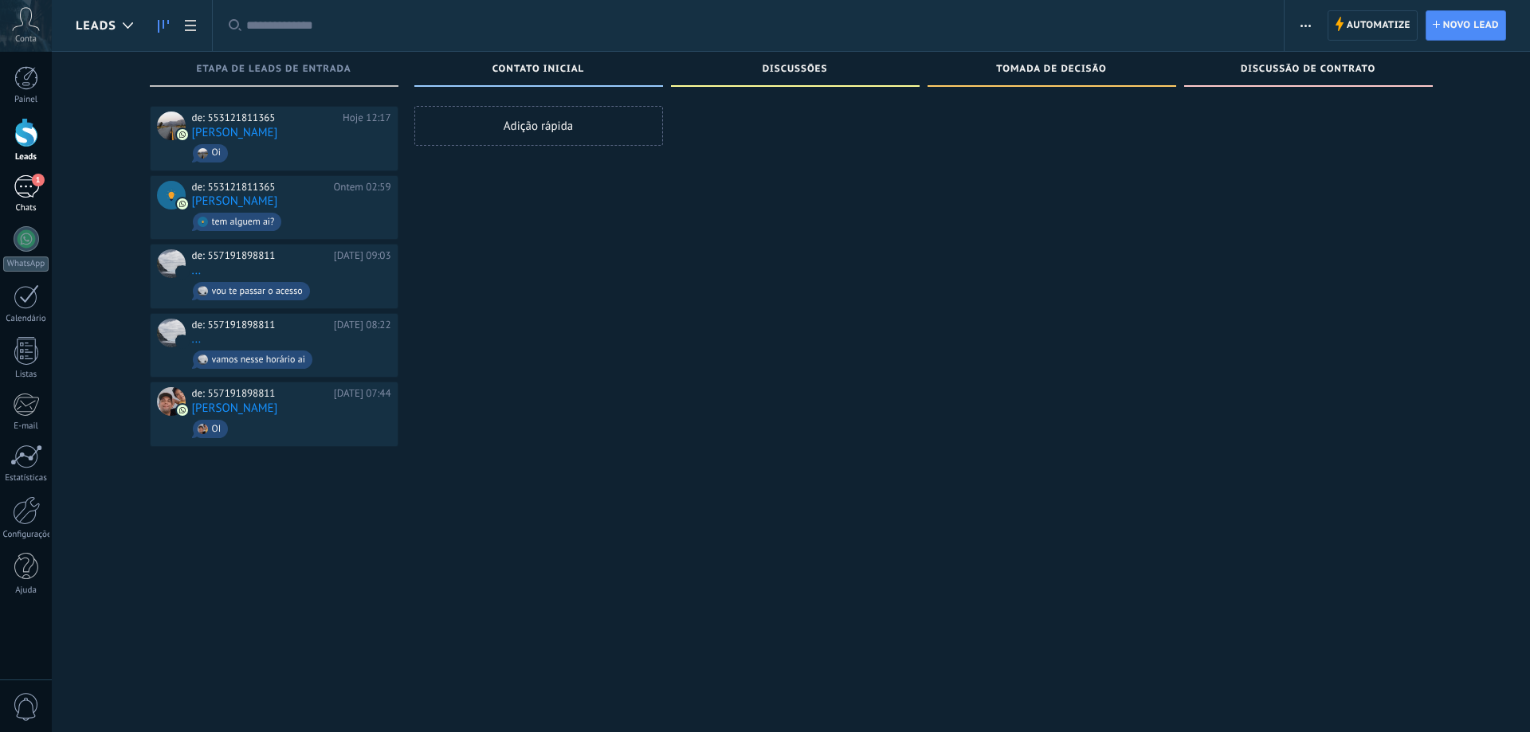
click at [22, 176] on div "1" at bounding box center [26, 186] width 25 height 23
